Goal: Navigation & Orientation: Find specific page/section

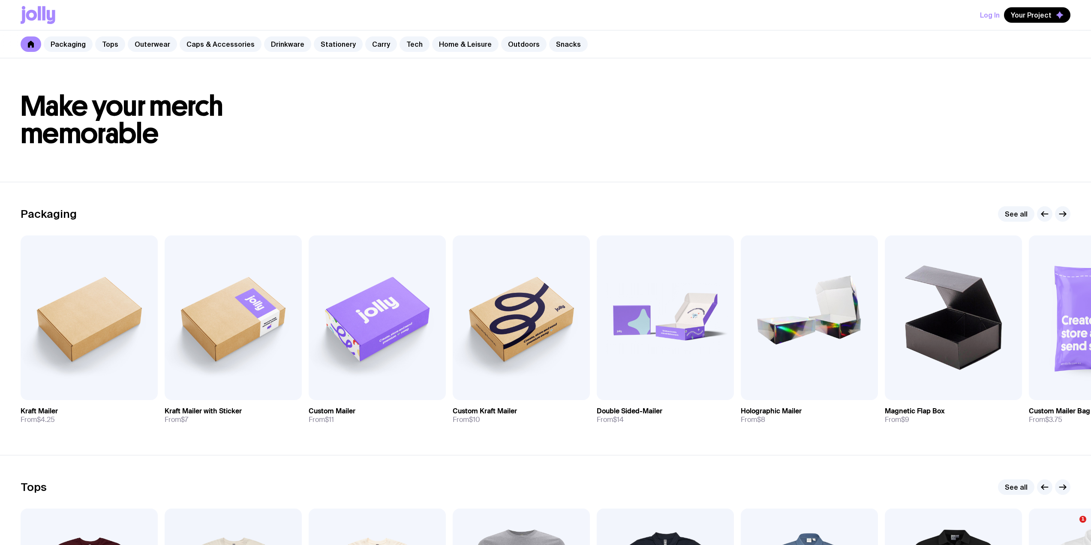
click at [368, 45] on link "Carry" at bounding box center [381, 43] width 32 height 15
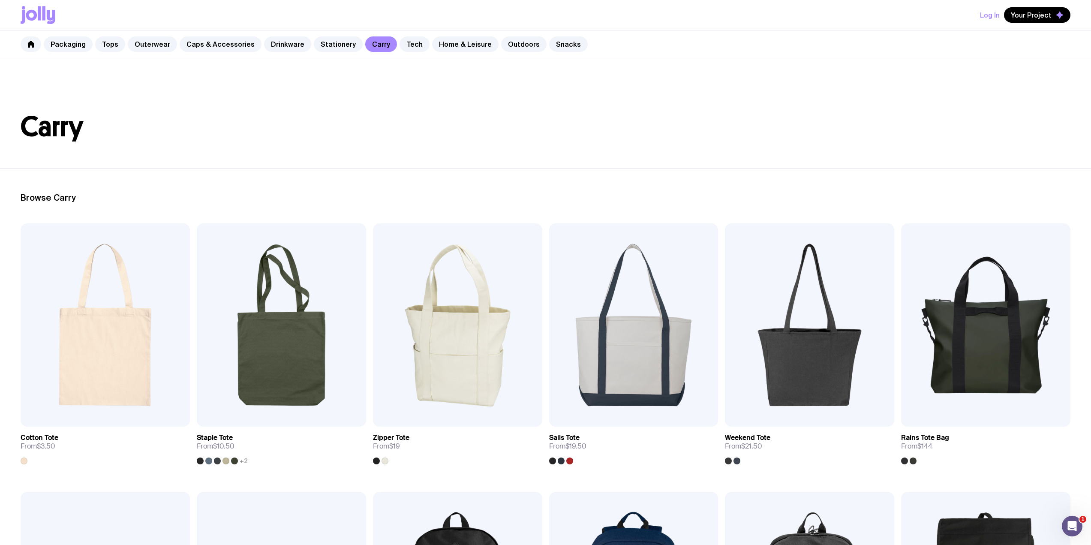
click at [719, 108] on header "Carry" at bounding box center [545, 113] width 1091 height 110
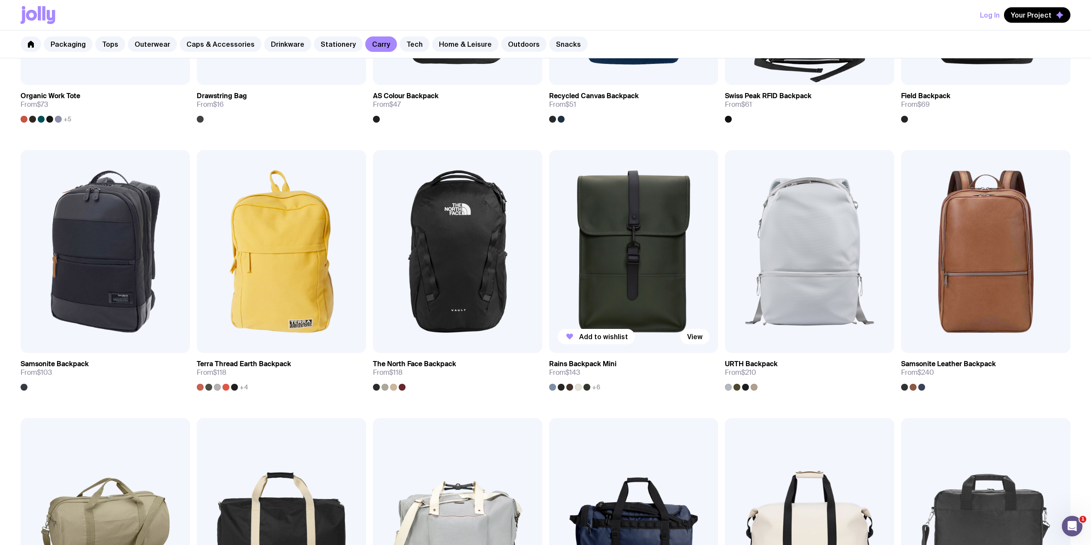
scroll to position [686, 0]
